Goal: Task Accomplishment & Management: Use online tool/utility

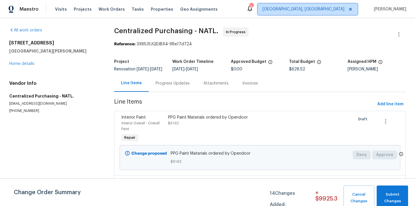
click at [339, 11] on span "[GEOGRAPHIC_DATA], [GEOGRAPHIC_DATA]" at bounding box center [304, 9] width 82 height 6
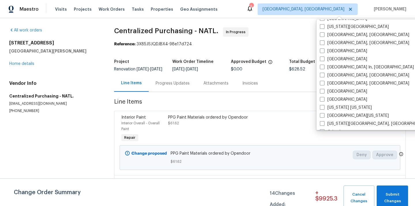
scroll to position [216, 0]
click at [329, 97] on div "[GEOGRAPHIC_DATA]" at bounding box center [376, 100] width 116 height 8
click at [327, 98] on label "[GEOGRAPHIC_DATA]" at bounding box center [343, 100] width 47 height 6
click at [324, 98] on input "[GEOGRAPHIC_DATA]" at bounding box center [322, 99] width 4 height 4
checkbox input "true"
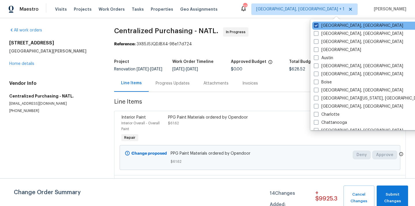
click at [327, 26] on label "[GEOGRAPHIC_DATA], [GEOGRAPHIC_DATA]" at bounding box center [358, 26] width 89 height 6
click at [318, 26] on input "[GEOGRAPHIC_DATA], [GEOGRAPHIC_DATA]" at bounding box center [316, 25] width 4 height 4
checkbox input "false"
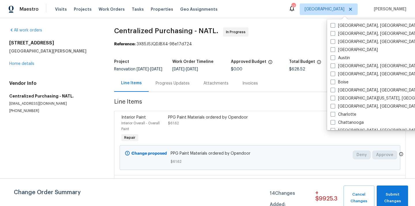
click at [71, 10] on div "Visits Projects Work Orders Tasks Properties Geo Assignments" at bounding box center [139, 9] width 169 height 12
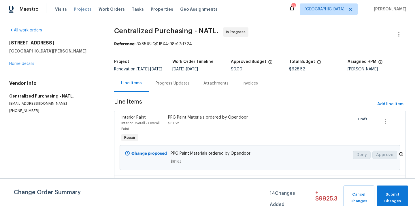
click at [77, 10] on span "Projects" at bounding box center [83, 9] width 18 height 6
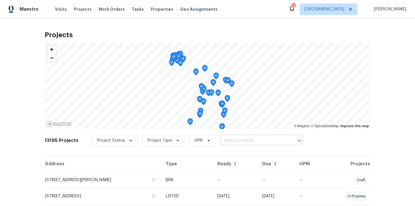
click at [238, 136] on input "text" at bounding box center [254, 140] width 66 height 9
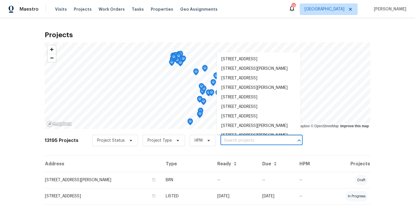
paste input "[STREET_ADDRESS][PERSON_NAME]"
type input "[STREET_ADDRESS][PERSON_NAME]"
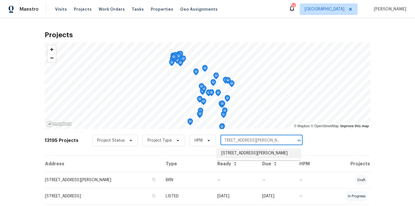
click at [231, 152] on li "[STREET_ADDRESS][PERSON_NAME]" at bounding box center [259, 153] width 84 height 10
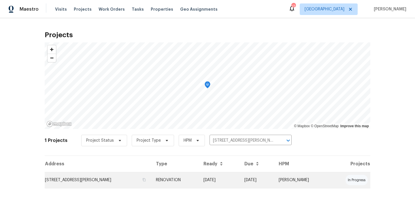
click at [120, 179] on td "[STREET_ADDRESS][PERSON_NAME]" at bounding box center [98, 180] width 107 height 16
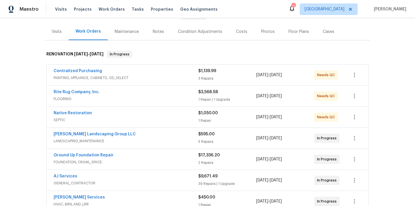
scroll to position [96, 0]
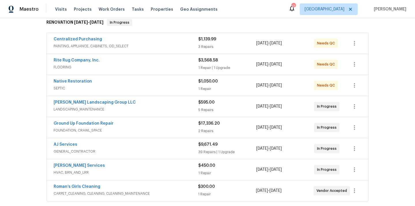
click at [88, 42] on span "Centralized Purchasing" at bounding box center [78, 39] width 48 height 6
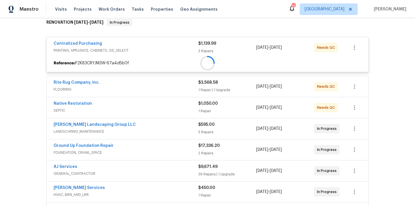
click at [87, 58] on div at bounding box center [208, 63] width 322 height 10
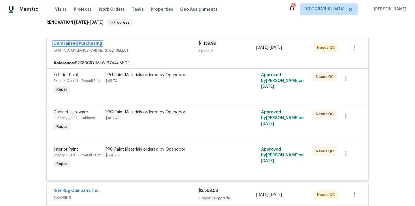
click at [85, 44] on link "Centralized Purchasing" at bounding box center [78, 44] width 48 height 4
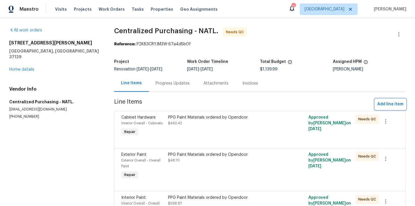
click at [385, 104] on span "Add line item" at bounding box center [390, 104] width 26 height 7
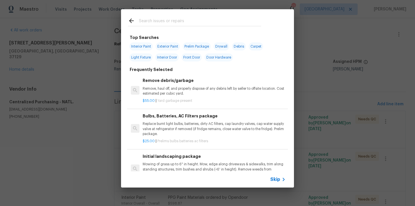
click at [201, 26] on div at bounding box center [194, 26] width 133 height 0
click at [200, 20] on input "text" at bounding box center [200, 21] width 122 height 9
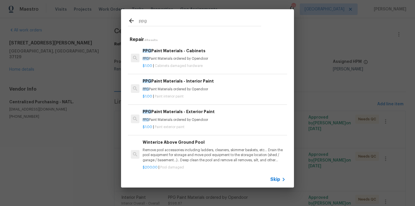
type input "ppg"
click at [185, 87] on p "PPG Paint Materials ordered by Opendoor" at bounding box center [214, 89] width 143 height 5
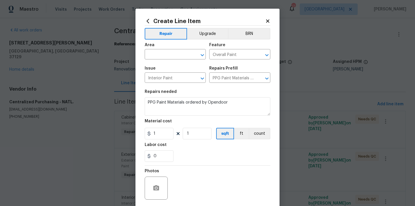
click at [173, 49] on div "Area" at bounding box center [175, 46] width 61 height 7
click at [168, 55] on input "text" at bounding box center [167, 54] width 45 height 9
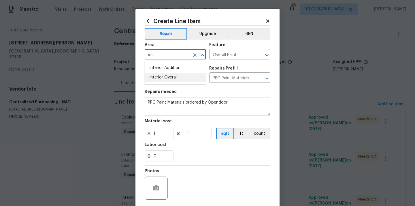
click at [160, 74] on li "Interior Overall" at bounding box center [175, 78] width 61 height 10
type input "Interior Overall"
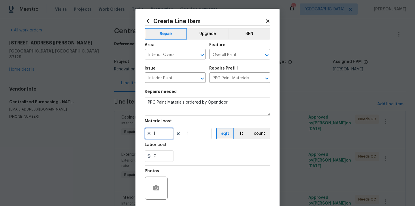
drag, startPoint x: 159, startPoint y: 135, endPoint x: 138, endPoint y: 133, distance: 21.1
click at [138, 133] on div "Create Line Item Repair Upgrade BRN Area Interior Overall ​ Feature Overall Pai…" at bounding box center [207, 124] width 144 height 231
paste input "63.5"
type input "63.5"
click at [181, 142] on section "Repairs needed PPG Paint Materials ordered by Opendoor Material cost 63.5 1 sqf…" at bounding box center [208, 125] width 126 height 79
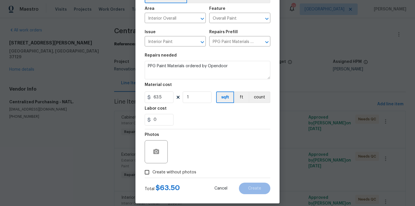
scroll to position [43, 0]
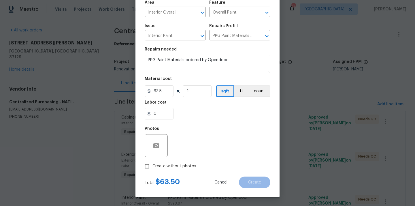
click at [175, 166] on span "Create without photos" at bounding box center [174, 166] width 44 height 6
click at [152, 166] on input "Create without photos" at bounding box center [147, 166] width 11 height 11
checkbox input "true"
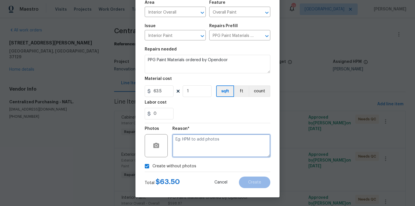
click at [187, 150] on textarea at bounding box center [221, 145] width 98 height 23
type textarea "NA"
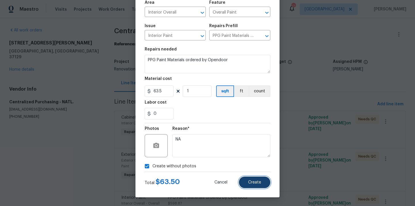
click at [248, 178] on button "Create" at bounding box center [254, 182] width 31 height 12
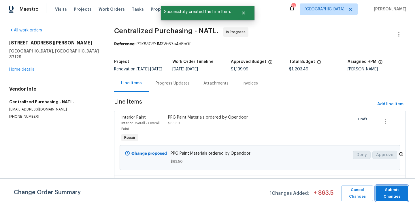
click at [398, 191] on span "Submit Changes" at bounding box center [391, 193] width 27 height 13
